Goal: Use online tool/utility: Use online tool/utility

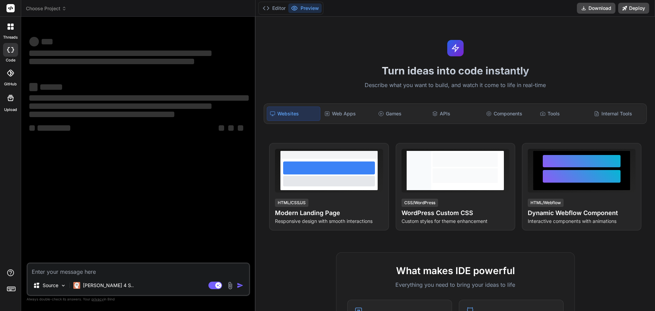
type textarea "x"
click at [56, 274] on textarea at bounding box center [138, 269] width 221 height 12
type textarea "list of food expenses in american deails"
click at [112, 274] on textarea "list of food expenses in american deails" at bounding box center [138, 269] width 221 height 12
type textarea "x"
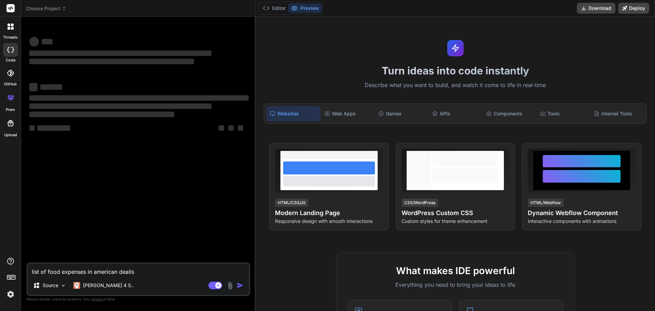
type textarea "list of food expenses in American deails"
click at [124, 271] on textarea "list of food expenses in American deails" at bounding box center [138, 269] width 221 height 12
type textarea "x"
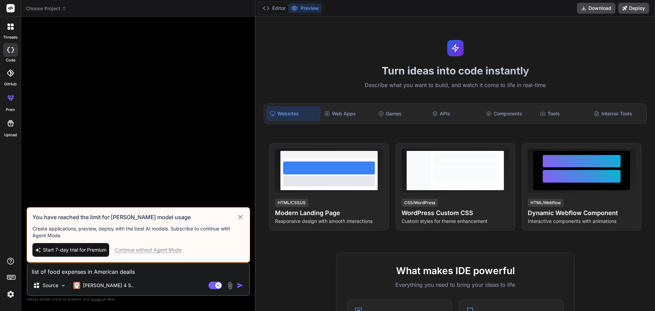
type textarea "list of food expenses in American derails"
type textarea "x"
type textarea "list of food expenses in American derails"
click at [145, 252] on div "Continue without Agent Mode" at bounding box center [148, 249] width 67 height 7
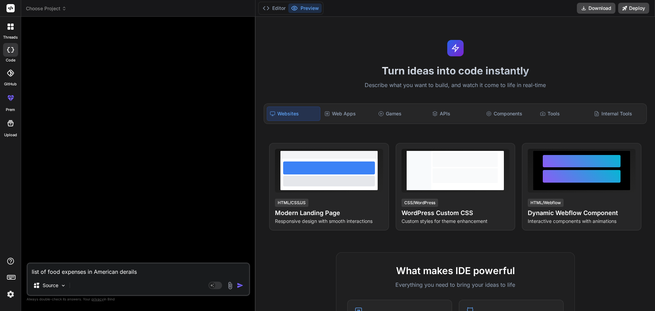
click at [147, 274] on textarea "list of food expenses in American derails" at bounding box center [138, 269] width 221 height 12
type textarea "x"
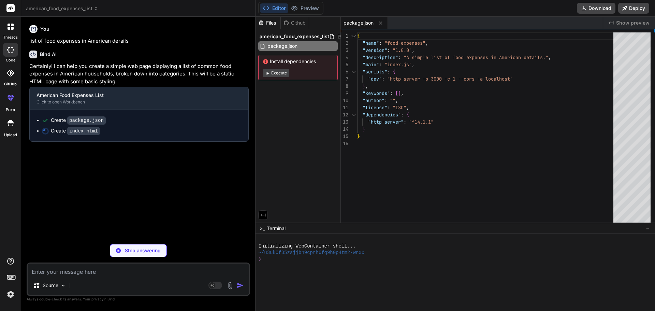
type textarea "x"
type textarea "</div> <script src="script.js"></script> </body> </html>"
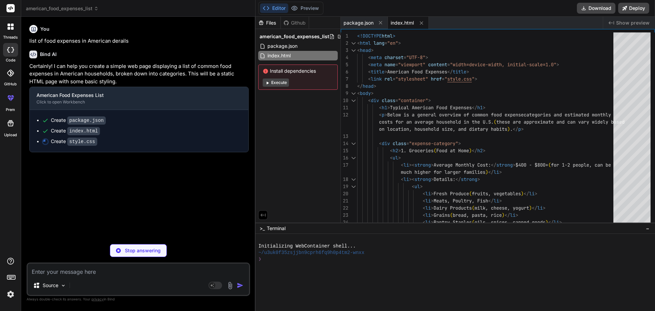
type textarea "x"
type textarea ".note a:hover { text-decoration: underline; }"
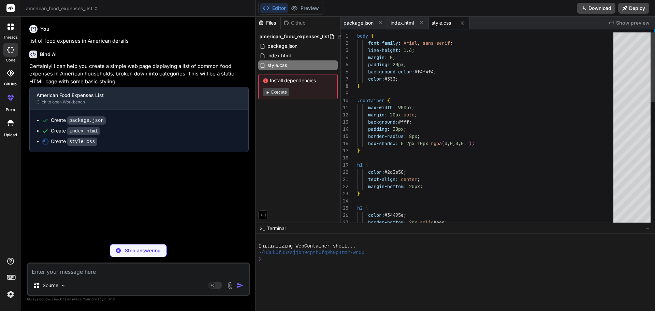
type textarea "x"
type textarea "// This script file is included for completeness. // You can add interactive fe…"
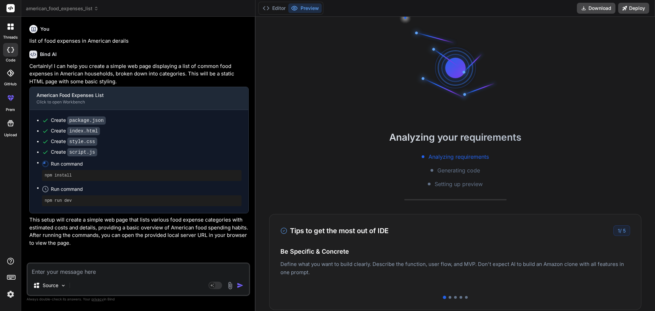
scroll to position [32, 0]
type textarea "x"
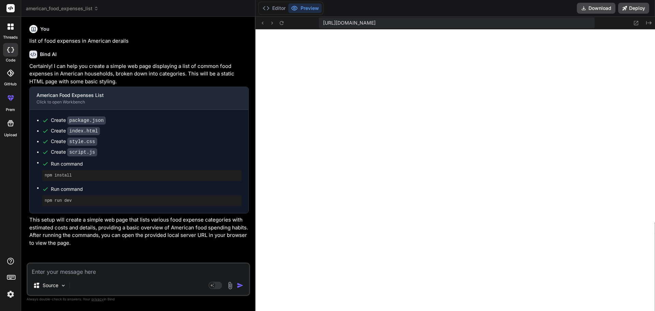
scroll to position [298, 0]
drag, startPoint x: 78, startPoint y: 271, endPoint x: 86, endPoint y: 268, distance: 8.4
click at [79, 270] on textarea at bounding box center [138, 269] width 221 height 12
paste textarea "Date Transaction Category Amount"
type textarea "Date Transaction Category Amount"
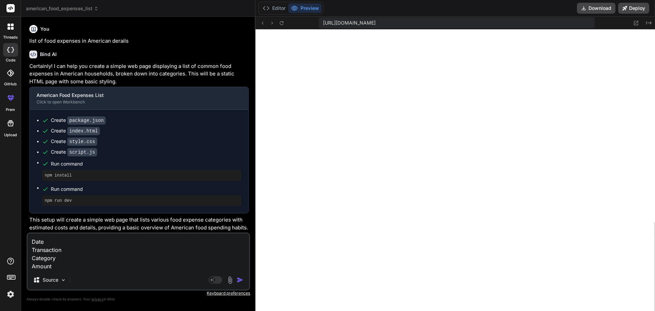
type textarea "x"
type textarea "Date Transaction Category Amount"
type textarea "x"
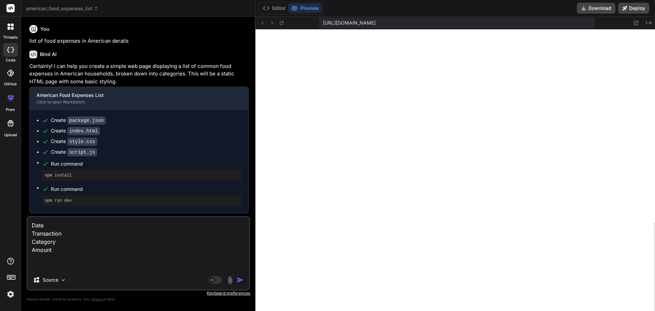
type textarea "Date Transaction Category Amount c"
type textarea "x"
type textarea "Date Transaction Category Amount cr"
type textarea "x"
type textarea "Date Transaction Category Amount cre"
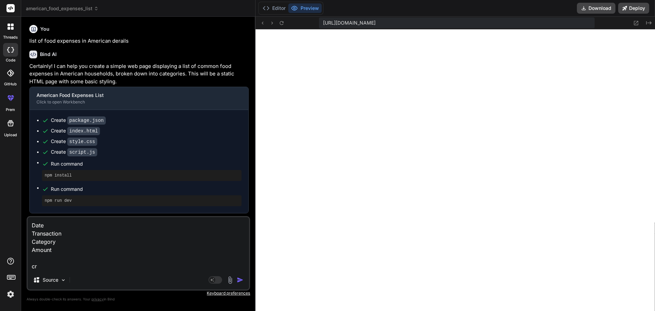
type textarea "x"
type textarea "Date Transaction Category Amount crea"
type textarea "x"
type textarea "Date Transaction Category Amount creat"
type textarea "x"
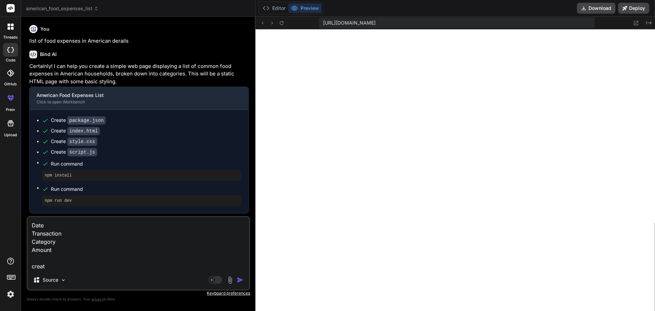
type textarea "Date Transaction Category Amount create"
type textarea "x"
type textarea "Date Transaction Category Amount create"
type textarea "x"
type textarea "Date Transaction Category Amount create t"
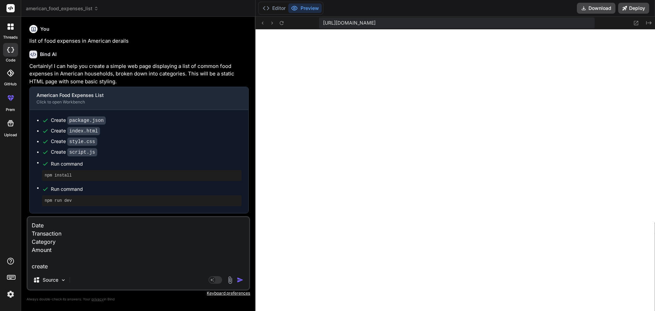
type textarea "x"
type textarea "Date Transaction Category Amount create th"
type textarea "x"
type textarea "Date Transaction Category Amount create the"
type textarea "x"
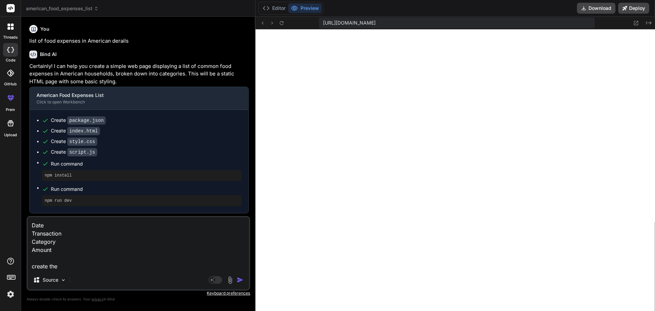
type textarea "Date Transaction Category Amount create the"
type textarea "x"
type textarea "Date Transaction Category Amount create the d"
type textarea "x"
type textarea "Date Transaction Category Amount create the da"
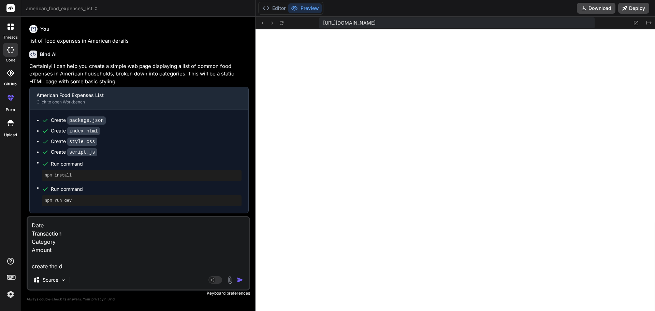
type textarea "x"
type textarea "Date Transaction Category Amount create the dat"
type textarea "x"
type textarea "Date Transaction Category Amount create the data"
type textarea "x"
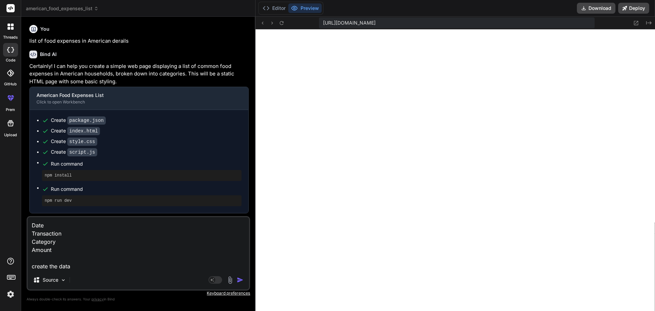
type textarea "Date Transaction Category Amount create the data"
type textarea "x"
type textarea "Date Transaction Category Amount create the data t"
type textarea "x"
type textarea "Date Transaction Category Amount create the data tb"
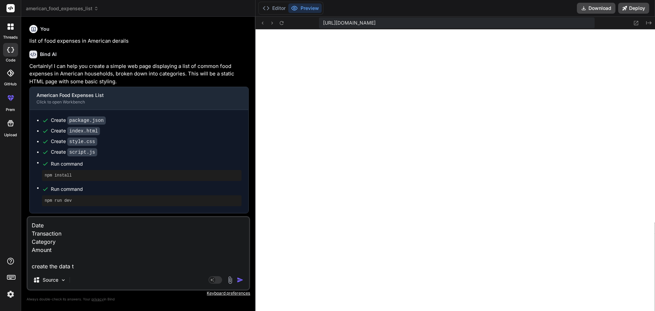
type textarea "x"
type textarea "Date Transaction Category Amount create the data tba"
type textarea "x"
type textarea "Date Transaction Category Amount create the data tbal"
type textarea "x"
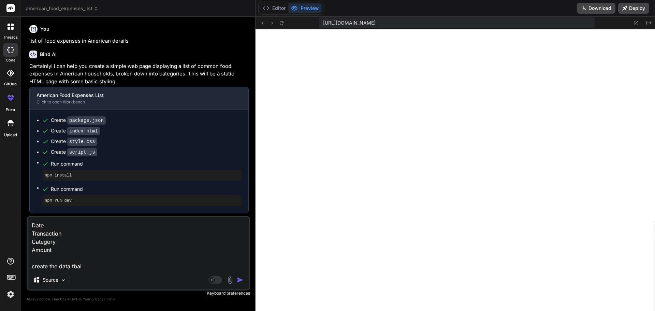
type textarea "Date Transaction Category Amount create the data tbale"
type textarea "x"
type textarea "Date Transaction Category Amount create the data tbale"
type textarea "x"
type textarea "Date Transaction Category Amount create the data tbale"
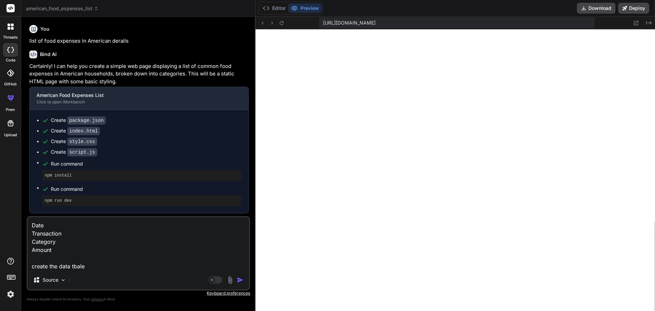
type textarea "x"
type textarea "Date Transaction Category Amount create the data tbal"
type textarea "x"
type textarea "Date Transaction Category Amount create the data tba"
type textarea "x"
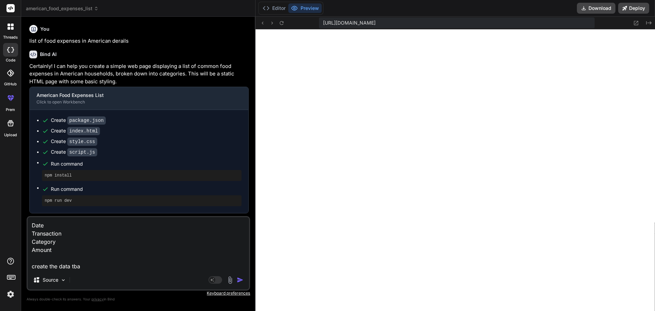
type textarea "Date Transaction Category Amount create the data tb"
type textarea "x"
type textarea "Date Transaction Category Amount create the data t"
type textarea "x"
type textarea "Date Transaction Category Amount create the data"
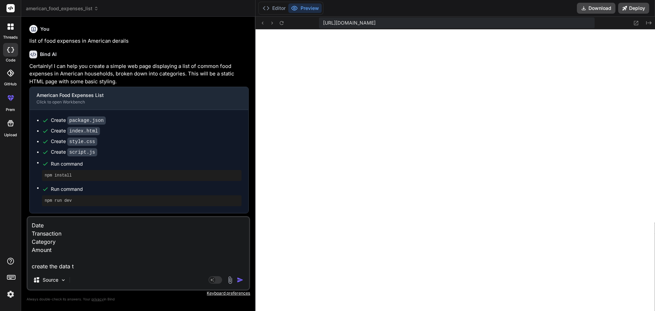
type textarea "x"
type textarea "Date Transaction Category Amount create the data t"
type textarea "x"
type textarea "Date Transaction Category Amount create the data ta"
type textarea "x"
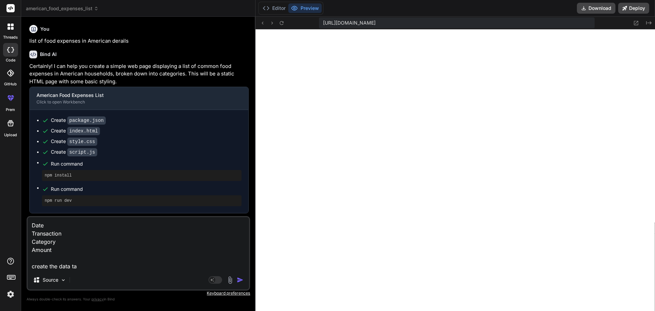
type textarea "Date Transaction Category Amount create the data tab"
type textarea "x"
type textarea "Date Transaction Category Amount create the data tabe"
type textarea "x"
type textarea "Date Transaction Category Amount create the data tabel"
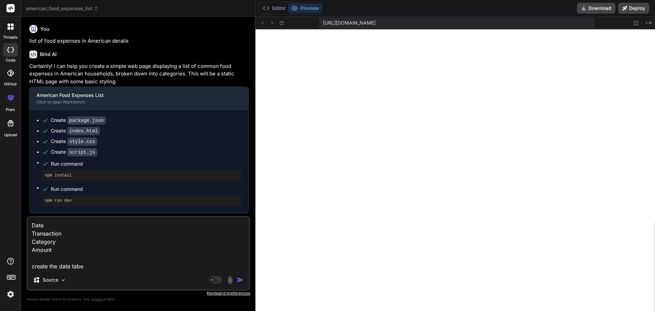
type textarea "x"
type textarea "Date Transaction Category Amount create the data tabel"
type textarea "x"
type textarea "Date Transaction Category Amount create the data tabel"
type textarea "x"
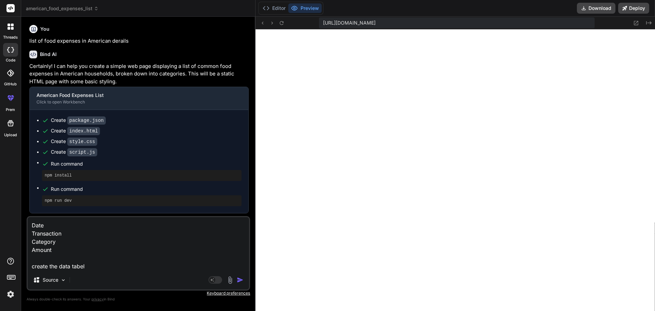
type textarea "Date Transaction Category Amount create the data tabe"
type textarea "x"
type textarea "Date Transaction Category Amount create the data tab"
type textarea "x"
type textarea "Date Transaction Category Amount create the data tabl"
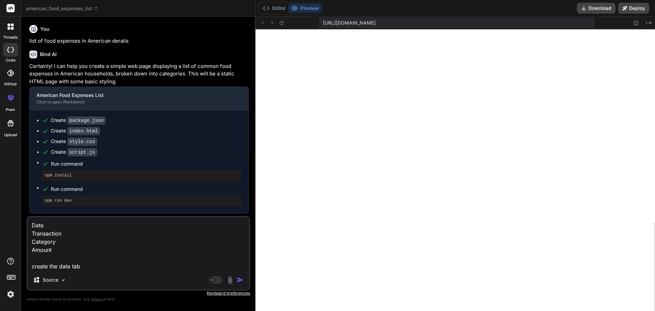
type textarea "x"
type textarea "Date Transaction Category Amount create the data table"
type textarea "x"
type textarea "Date Transaction Category Amount create the data table"
type textarea "x"
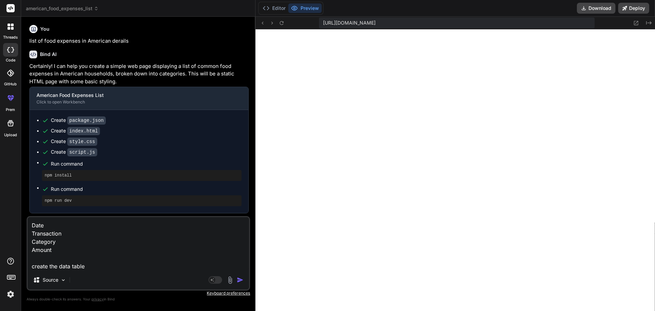
type textarea "Date Transaction Category Amount create the data table l"
type textarea "x"
type textarea "Date Transaction Category Amount create the data table li"
type textarea "x"
type textarea "Date Transaction Category Amount create the data table lis"
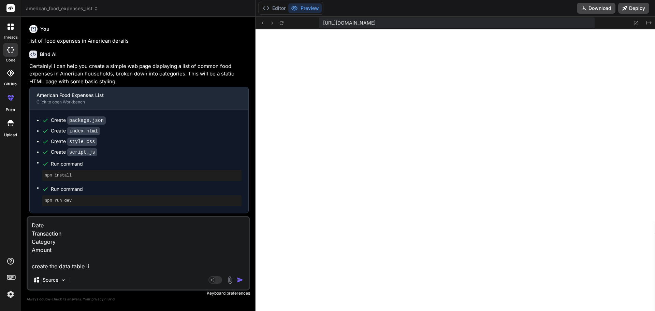
type textarea "x"
type textarea "Date Transaction Category Amount create the data table list"
type textarea "x"
type textarea "Date Transaction Category Amount create the data table list"
type textarea "x"
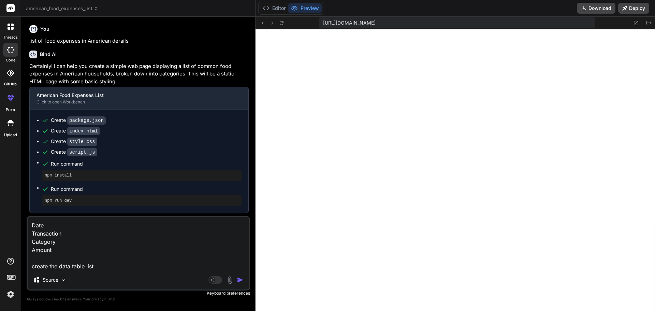
type textarea "Date Transaction Category Amount create the data table list w"
type textarea "x"
type textarea "Date Transaction Category Amount create the data table list wi"
type textarea "x"
type textarea "Date Transaction Category Amount create the data table list wih"
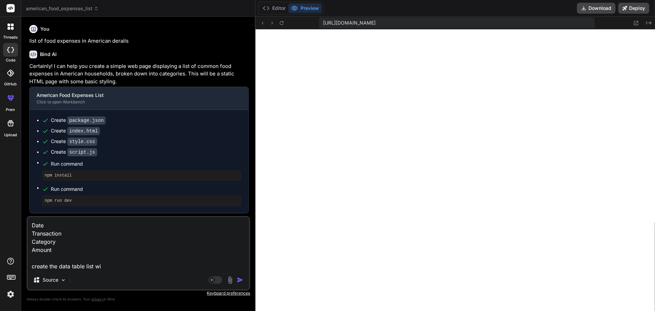
type textarea "x"
type textarea "Date Transaction Category Amount create the data table list wiht"
type textarea "x"
type textarea "Date Transaction Category Amount create the data table list wiht"
type textarea "x"
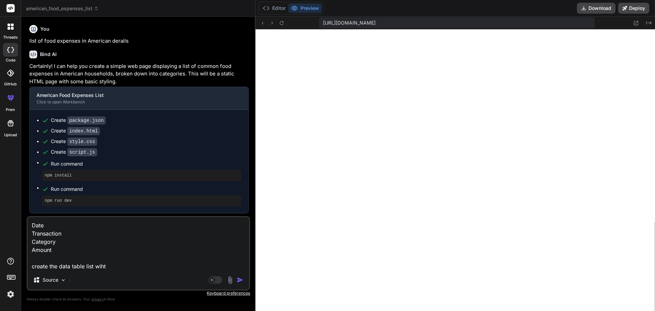
type textarea "Date Transaction Category Amount create the data table list wiht t"
type textarea "x"
type textarea "Date Transaction Category Amount create the data table list wiht th"
type textarea "x"
type textarea "Date Transaction Category Amount create the data table list wiht the"
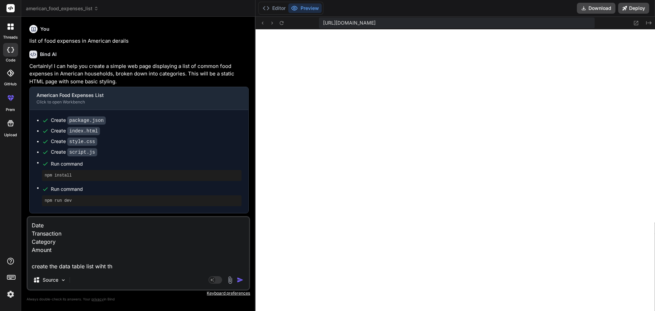
type textarea "x"
type textarea "Date Transaction Category Amount create the data table list wiht the"
type textarea "x"
type textarea "Date Transaction Category Amount create the data table list wiht the a"
type textarea "x"
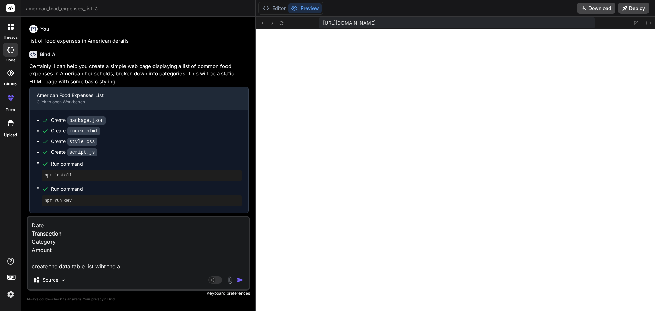
type textarea "Date Transaction Category Amount create the data table list wiht the ab"
type textarea "x"
type textarea "Date Transaction Category Amount create the data table list wiht the abo"
type textarea "x"
type textarea "Date Transaction Category Amount create the data table list wiht the abov"
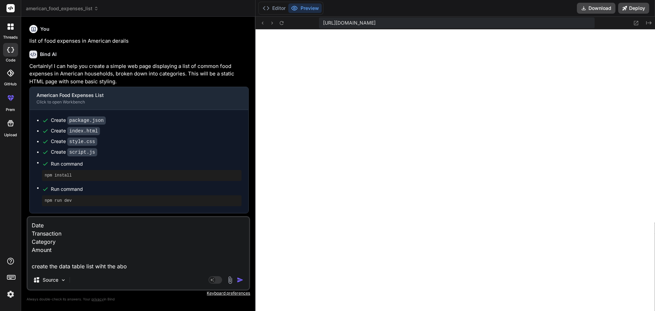
type textarea "x"
type textarea "Date Transaction Category Amount create the data table list wiht the above"
type textarea "x"
type textarea "Date Transaction Category Amount create the data table list wiht the above"
type textarea "x"
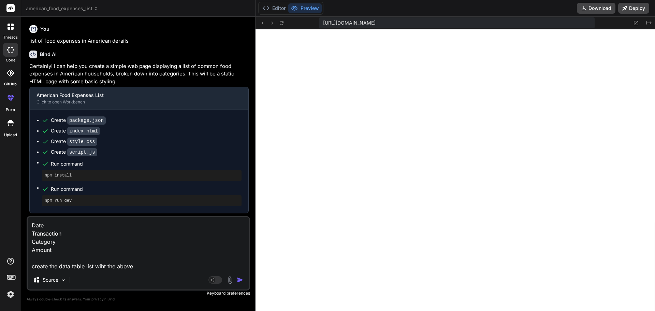
type textarea "Date Transaction Category Amount create the data table list wiht the above c"
type textarea "x"
type textarea "Date Transaction Category Amount create the data table list wiht the above co"
type textarea "x"
type textarea "Date Transaction Category Amount create the data table list wiht the above cod"
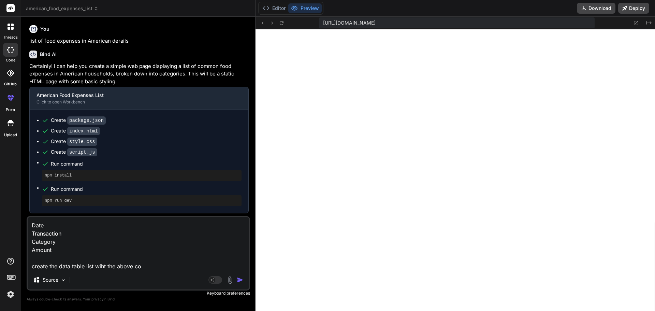
type textarea "x"
type textarea "Date Transaction Category Amount create the data table list wiht the above code"
type textarea "x"
type textarea "Date Transaction Category Amount create the data table list wiht the above code"
type textarea "x"
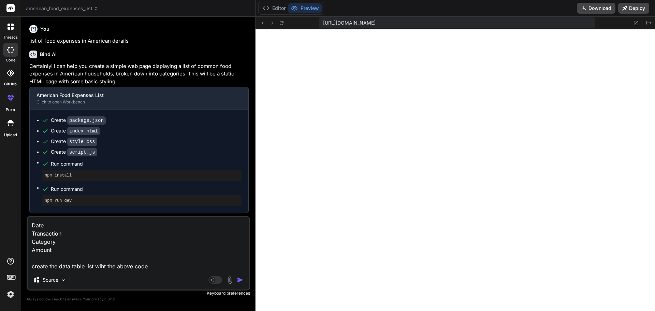
type textarea "Date Transaction Category Amount create the data table list wiht the above code…"
type textarea "x"
type textarea "Date Transaction Category Amount create the data table list wiht the above code…"
type textarea "x"
type textarea "Date Transaction Category Amount create the data table list wiht the above code…"
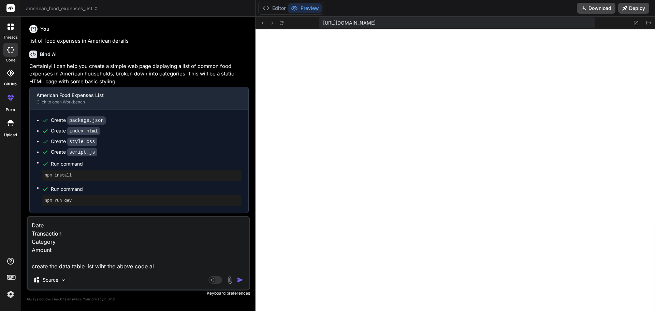
type textarea "x"
type textarea "Date Transaction Category Amount create the data table list wiht the above code…"
type textarea "x"
type textarea "Date Transaction Category Amount create the data table list wiht the above code…"
type textarea "x"
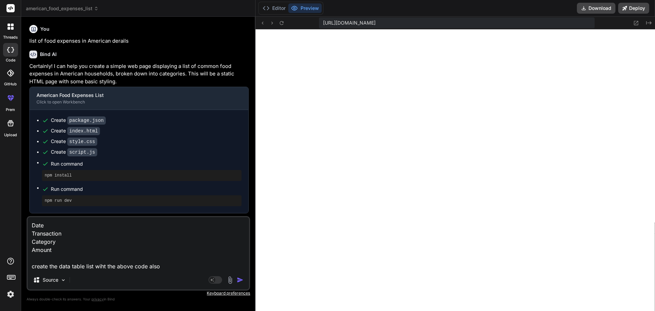
type textarea "Date Transaction Category Amount create the data table list wiht the above code…"
type textarea "x"
type textarea "Date Transaction Category Amount create the data table list wiht the above code…"
type textarea "x"
type textarea "Date Transaction Category Amount create the data table list wiht the above code…"
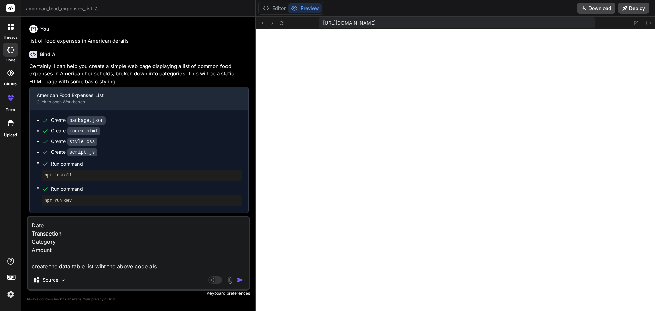
type textarea "x"
type textarea "Date Transaction Category Amount create the data table list wiht the above code…"
type textarea "x"
type textarea "Date Transaction Category Amount create the data table list wiht the above code"
type textarea "x"
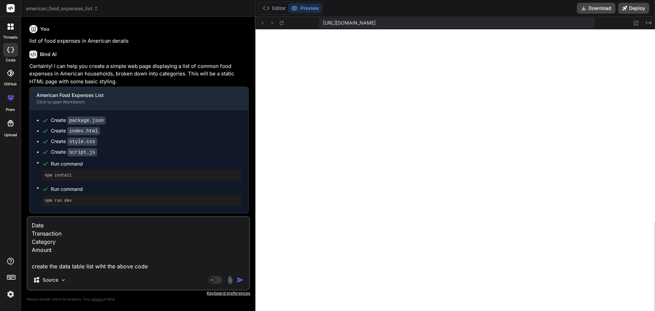
type textarea "Date Transaction Category Amount create the data table list wiht the above code…"
type textarea "x"
type textarea "Date Transaction Category Amount create the data table list wiht the above code…"
type textarea "x"
type textarea "Date Transaction Category Amount create the data table list wiht the above code…"
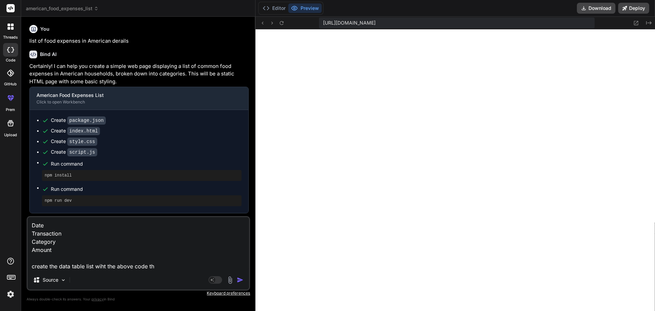
type textarea "x"
type textarea "Date Transaction Category Amount create the data table list wiht the above code…"
type textarea "x"
type textarea "Date Transaction Category Amount create the data table list wiht the above code…"
type textarea "x"
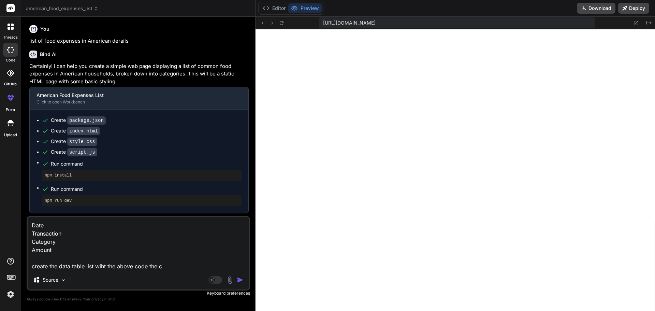
type textarea "Date Transaction Category Amount create the data table list wiht the above code…"
type textarea "x"
type textarea "Date Transaction Category Amount create the data table list wiht the above code…"
type textarea "x"
type textarea "Date Transaction Category Amount create the data table list wiht the above code…"
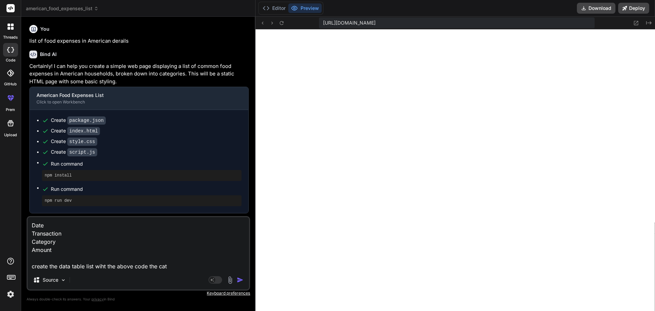
type textarea "x"
type textarea "Date Transaction Category Amount create the data table list wiht the above code…"
type textarea "x"
type textarea "Date Transaction Category Amount create the data table list wiht the above code…"
type textarea "x"
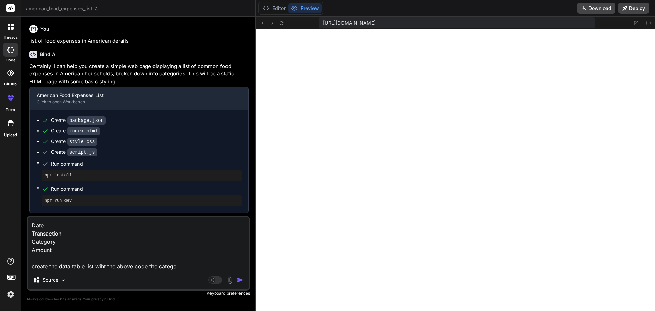
type textarea "Date Transaction Category Amount create the data table list wiht the above code…"
type textarea "x"
type textarea "Date Transaction Category Amount create the data table list wiht the above code…"
type textarea "x"
type textarea "Date Transaction Category Amount create the data table list wiht the above code…"
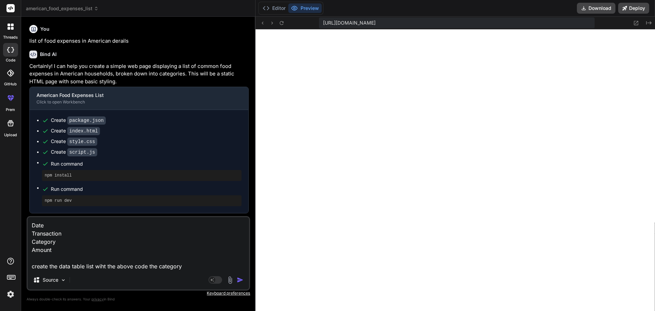
type textarea "x"
type textarea "Date Transaction Category Amount create the data table list wiht the above code…"
type textarea "x"
type textarea "Date Transaction Category Amount create the data table list wiht the above code…"
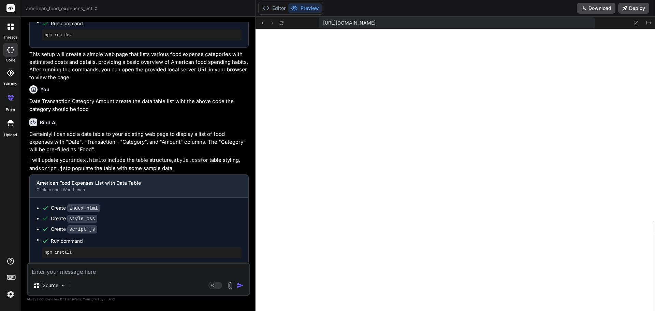
scroll to position [687, 0]
click at [85, 274] on textarea at bounding box center [138, 269] width 221 height 12
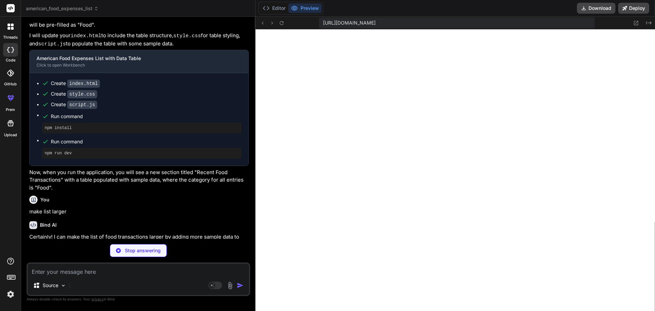
scroll to position [979, 0]
